Goal: Transaction & Acquisition: Book appointment/travel/reservation

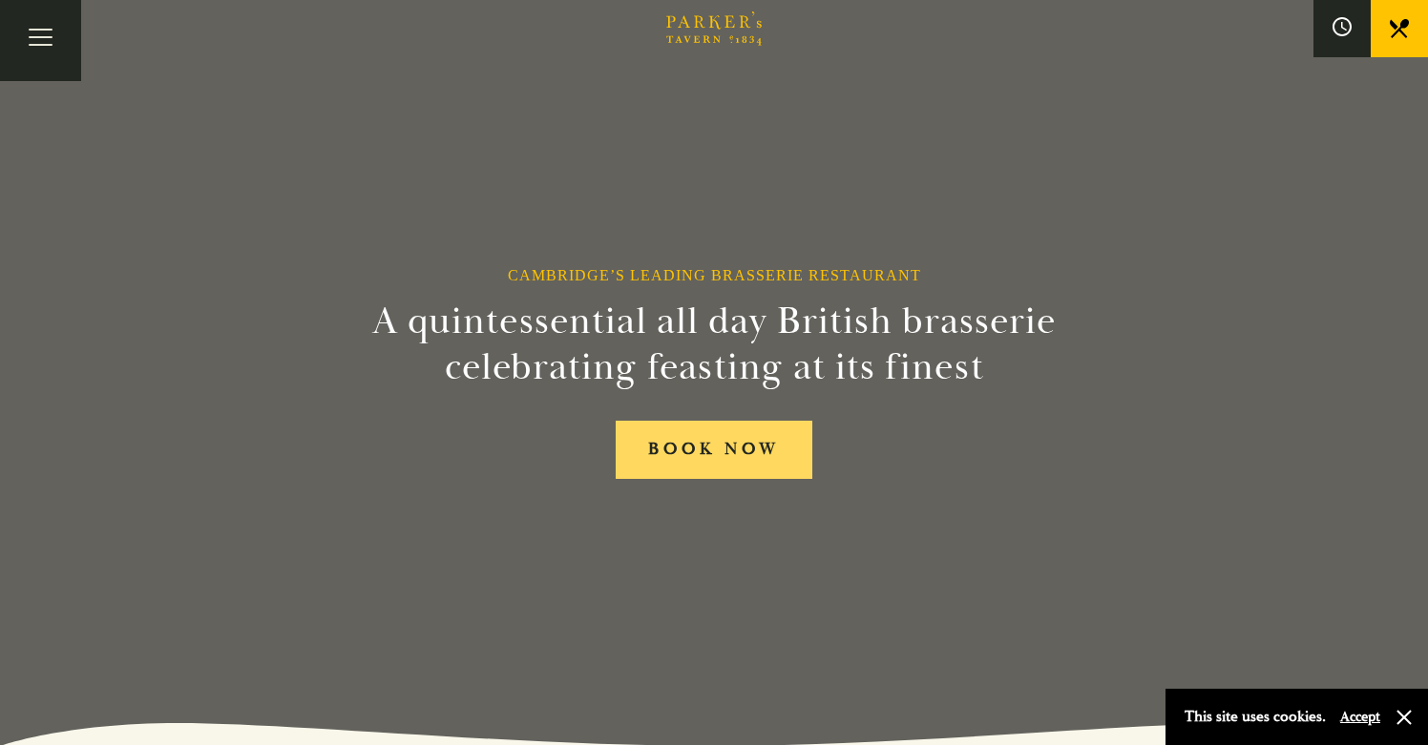
click at [748, 450] on link "BOOK NOW" at bounding box center [714, 450] width 197 height 58
click at [28, 37] on button "Toggle navigation" at bounding box center [40, 40] width 81 height 81
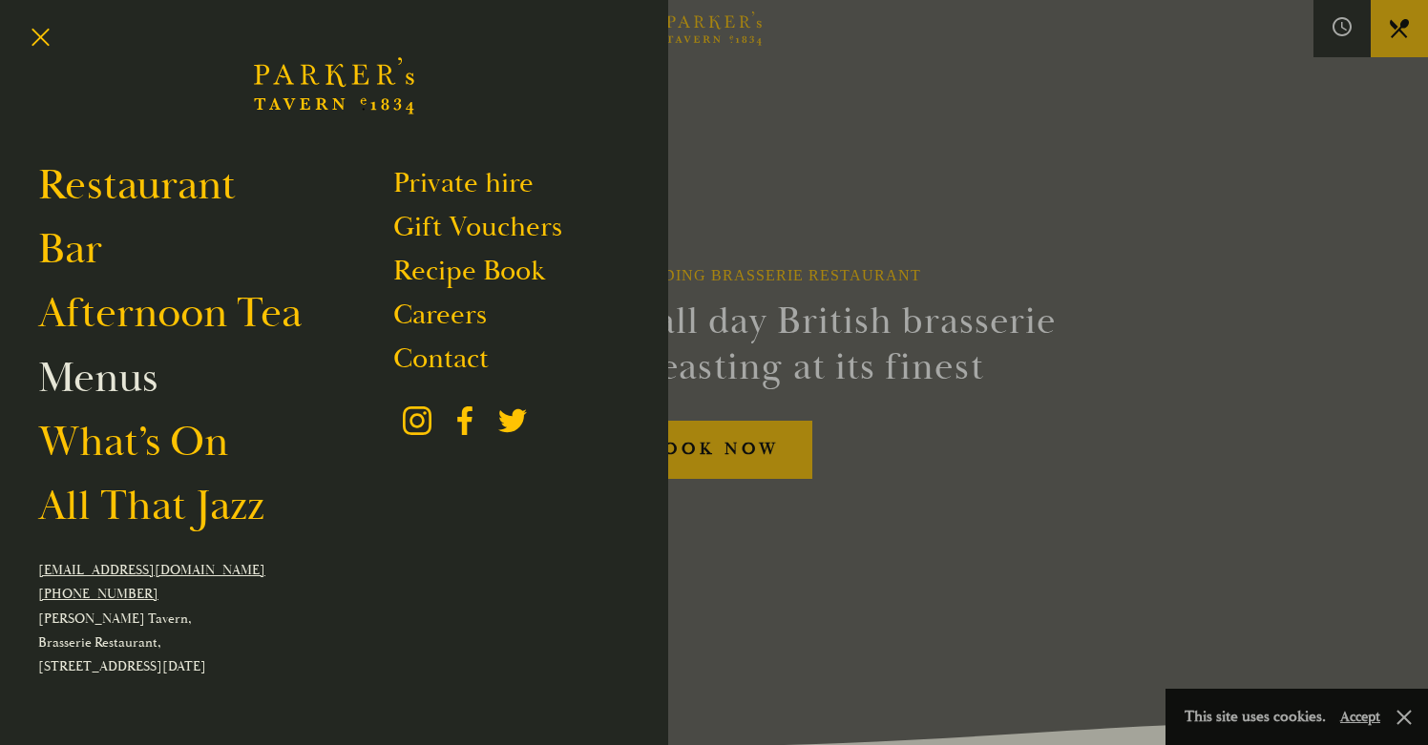
click at [137, 377] on link "Menus" at bounding box center [97, 377] width 119 height 53
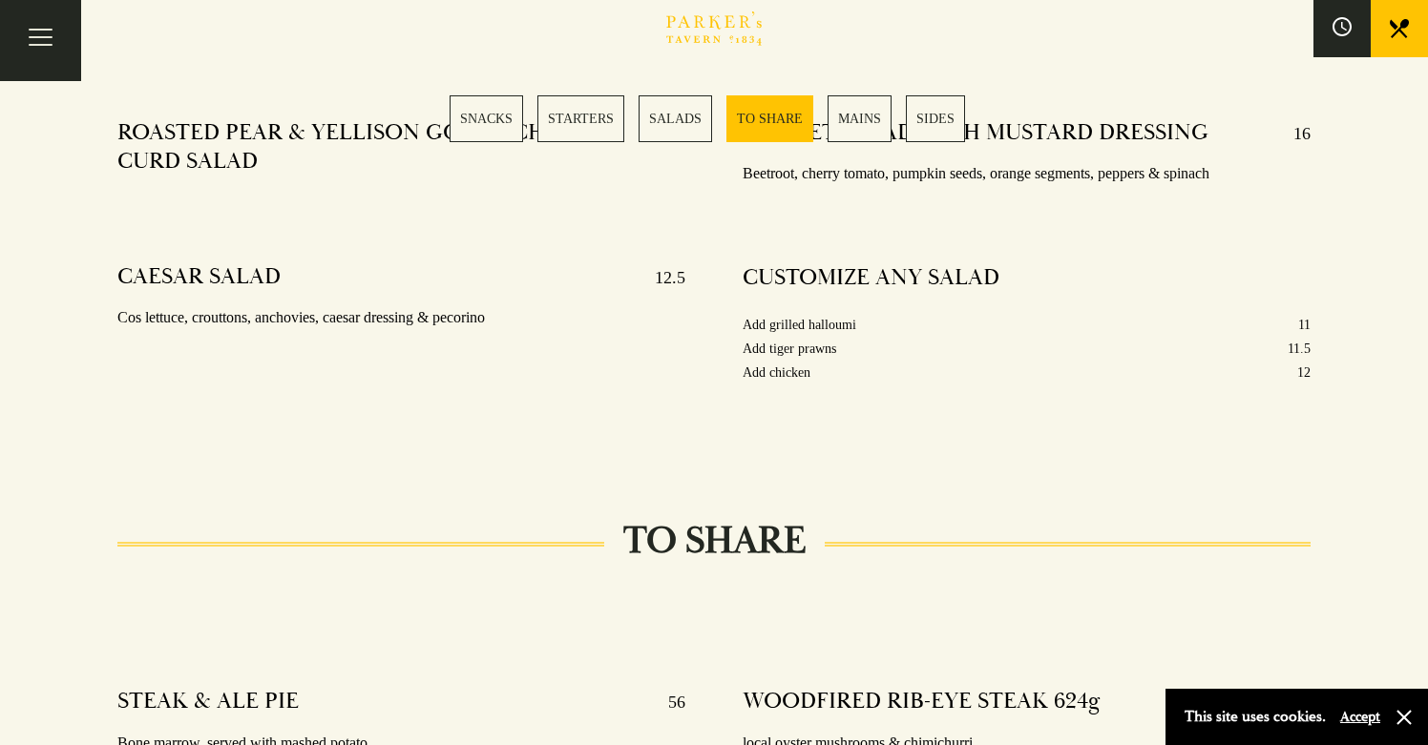
scroll to position [2408, 0]
click at [855, 115] on link "MAINS" at bounding box center [859, 118] width 64 height 47
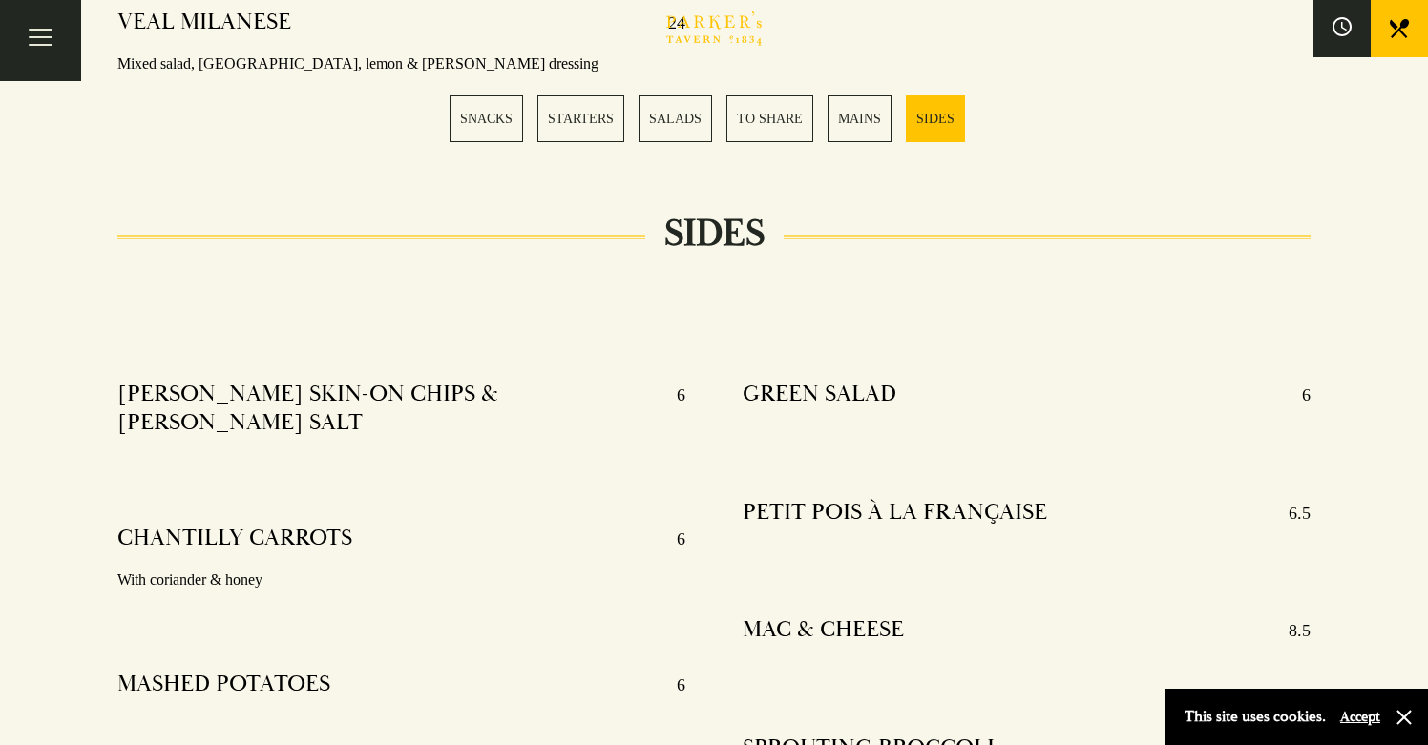
scroll to position [4114, 0]
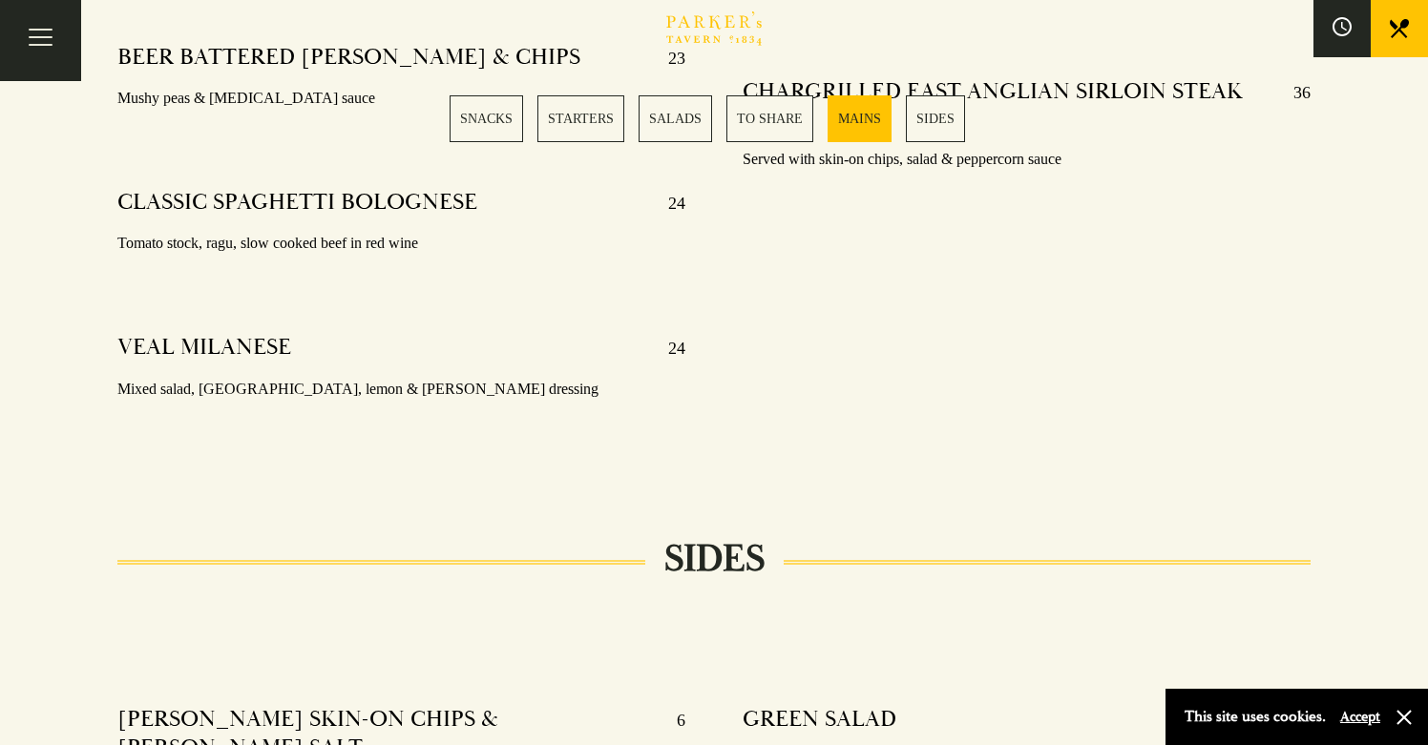
click at [1372, 721] on button "Accept" at bounding box center [1360, 717] width 40 height 18
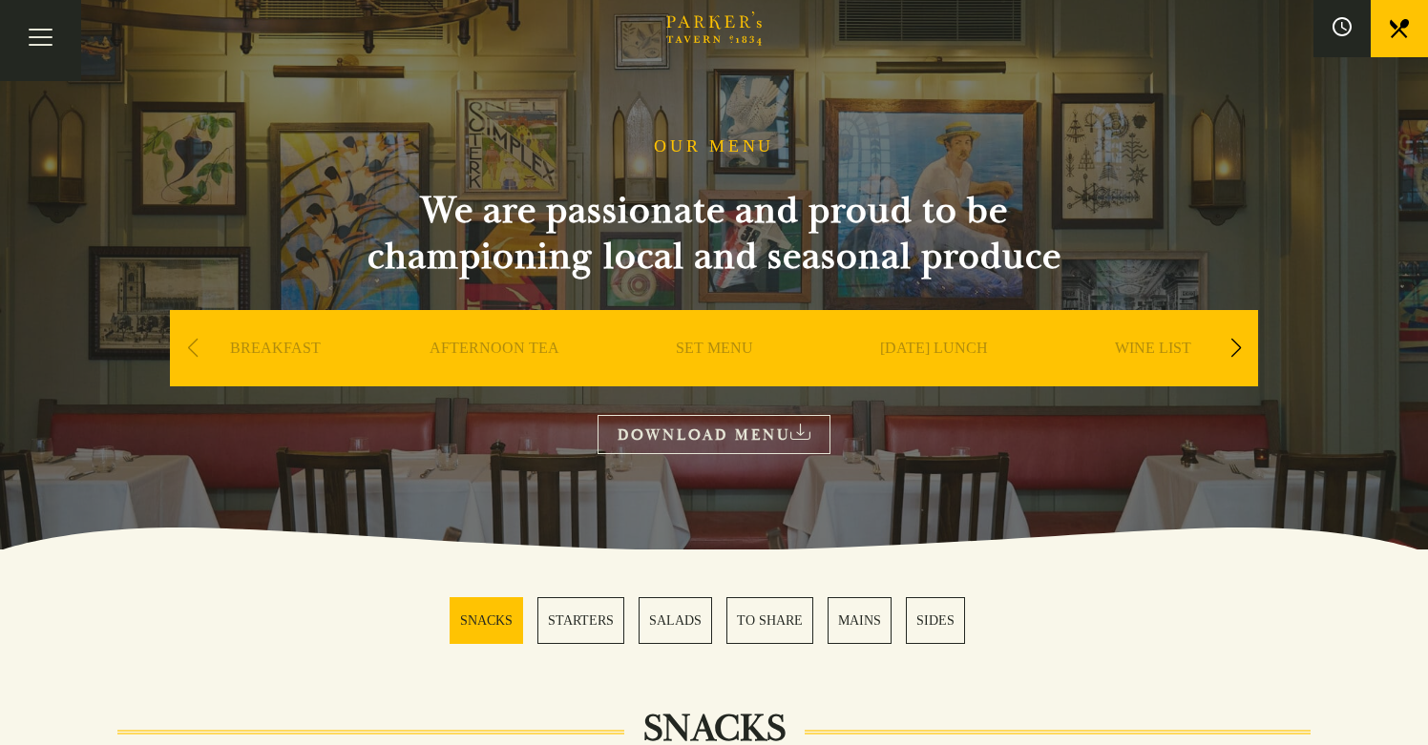
scroll to position [0, 0]
